Goal: Transaction & Acquisition: Purchase product/service

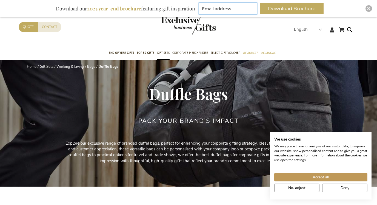
click at [229, 7] on input "Email address" at bounding box center [228, 9] width 58 height 12
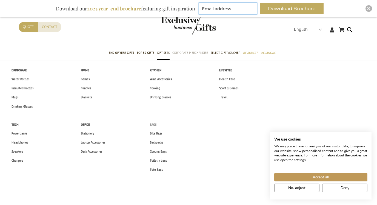
click at [155, 124] on span "Bags" at bounding box center [153, 125] width 7 height 6
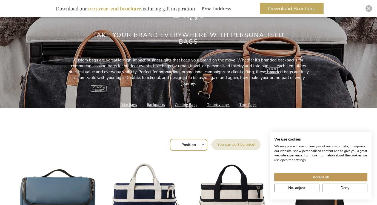
scroll to position [76, 0]
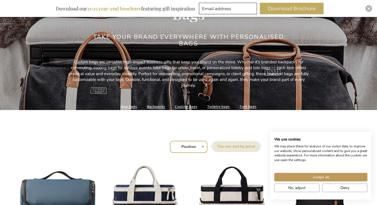
click at [196, 145] on select "Position Best Sellers Most Viewed New Biggest Saving Price: low to high Price: …" at bounding box center [189, 147] width 38 height 12
select select "bestsellers"
click at [170, 141] on select "Position Best Sellers Most Viewed New Biggest Saving Price: low to high Price: …" at bounding box center [189, 147] width 38 height 12
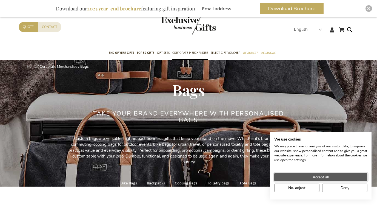
click at [316, 175] on span "Accept all" at bounding box center [321, 177] width 17 height 6
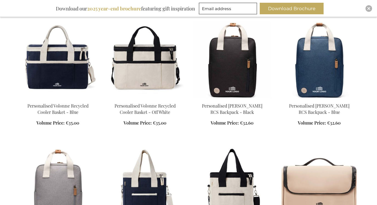
scroll to position [220, 0]
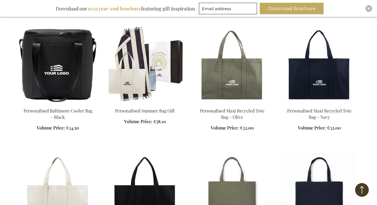
scroll to position [2033, 0]
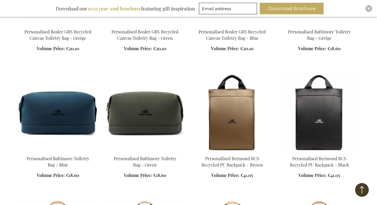
scroll to position [793, 0]
